Goal: Go to known website: Go to known website

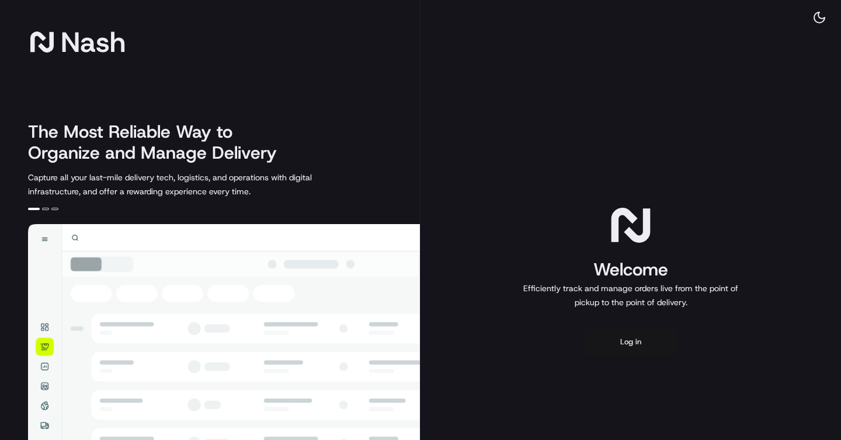
click at [611, 339] on button "Log in" at bounding box center [630, 342] width 93 height 28
